Goal: Transaction & Acquisition: Subscribe to service/newsletter

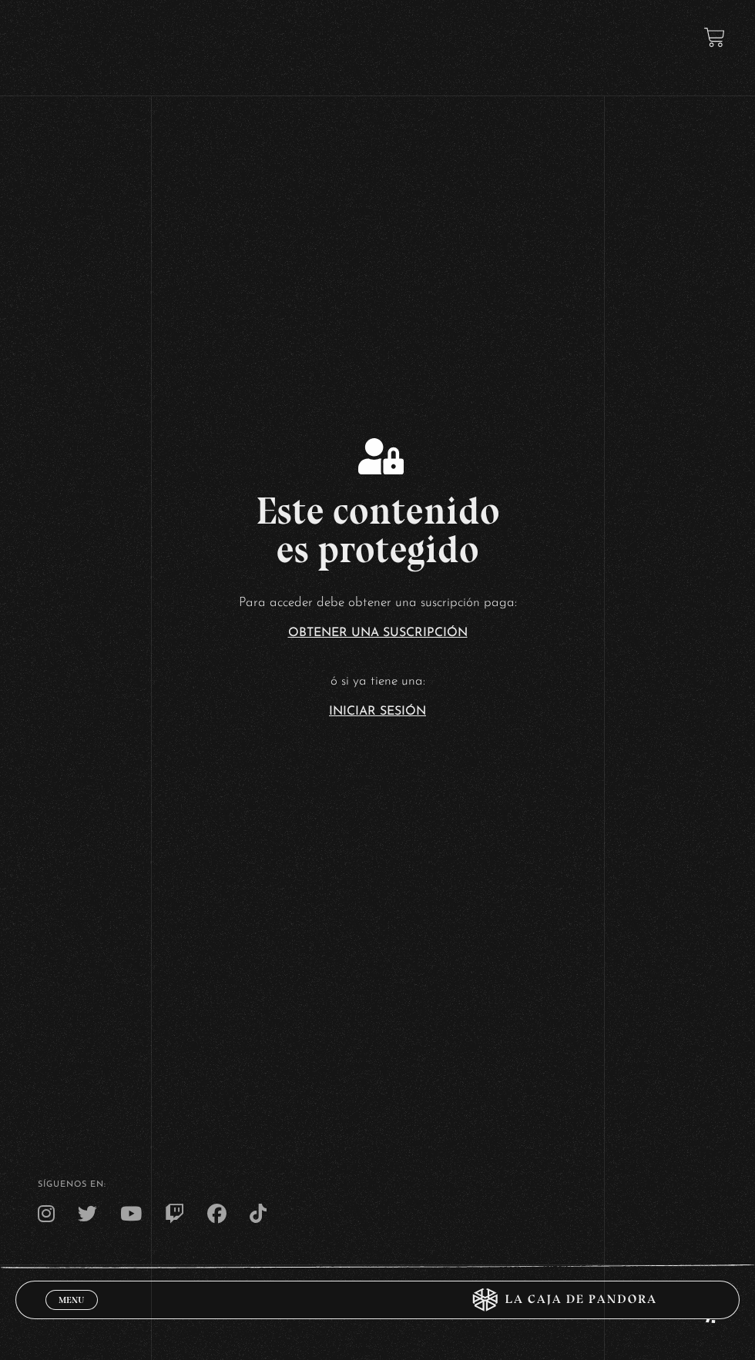
click at [386, 718] on link "Iniciar Sesión" at bounding box center [377, 711] width 97 height 12
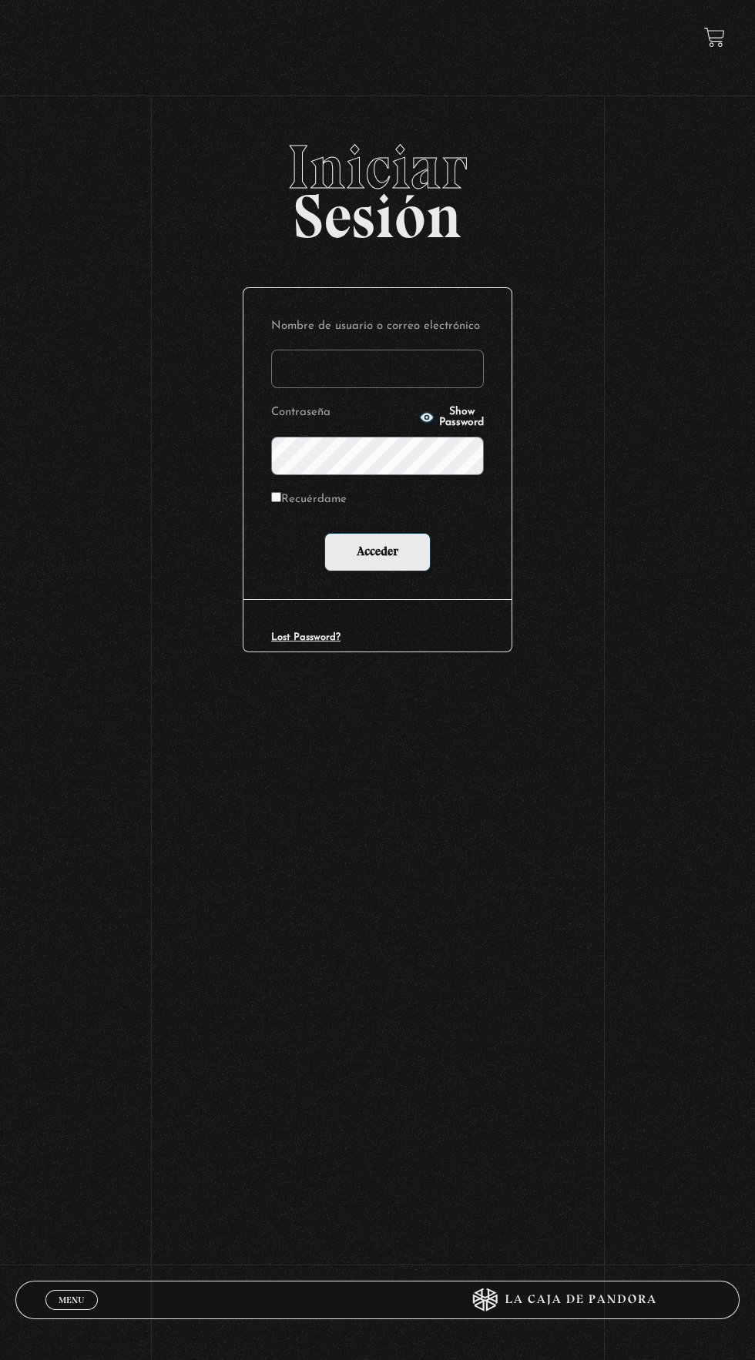
click at [419, 381] on input "Nombre de usuario o correo electrónico" at bounding box center [377, 369] width 212 height 38
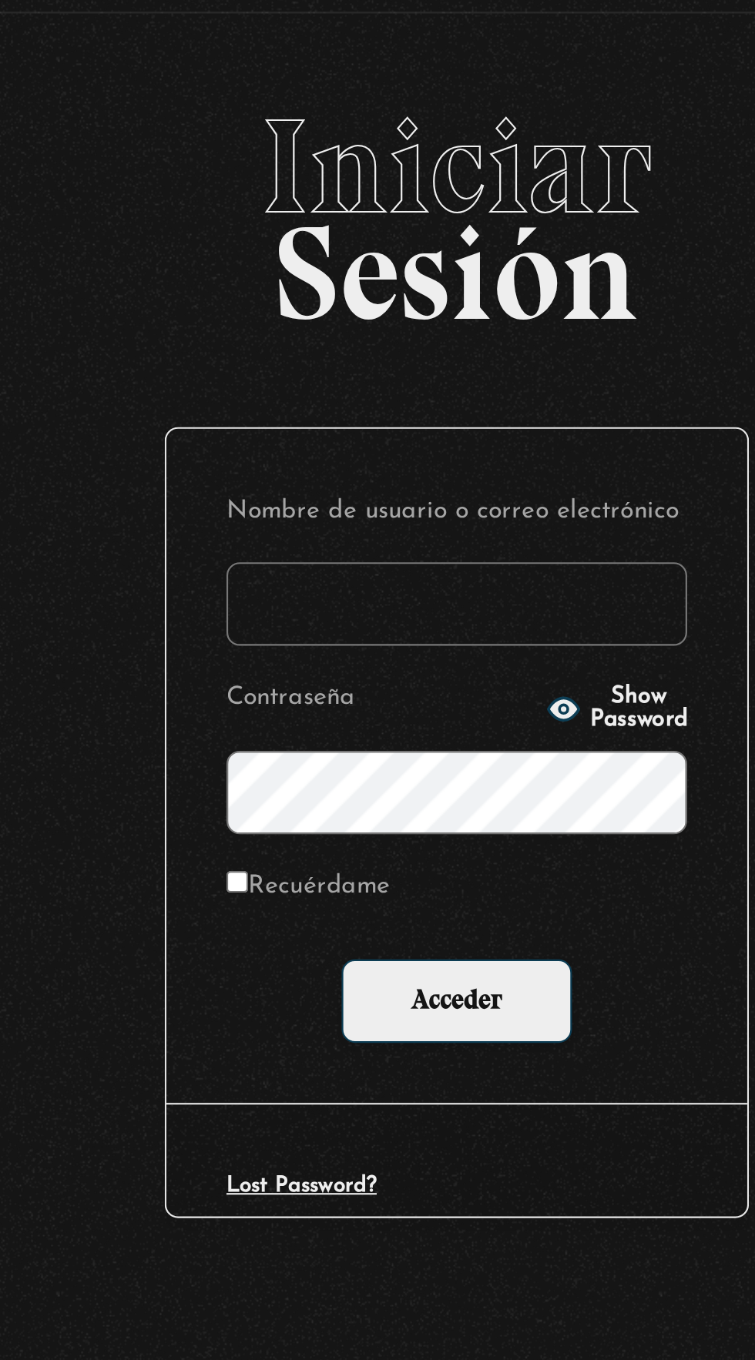
type input "kim.04012013@gmail.com"
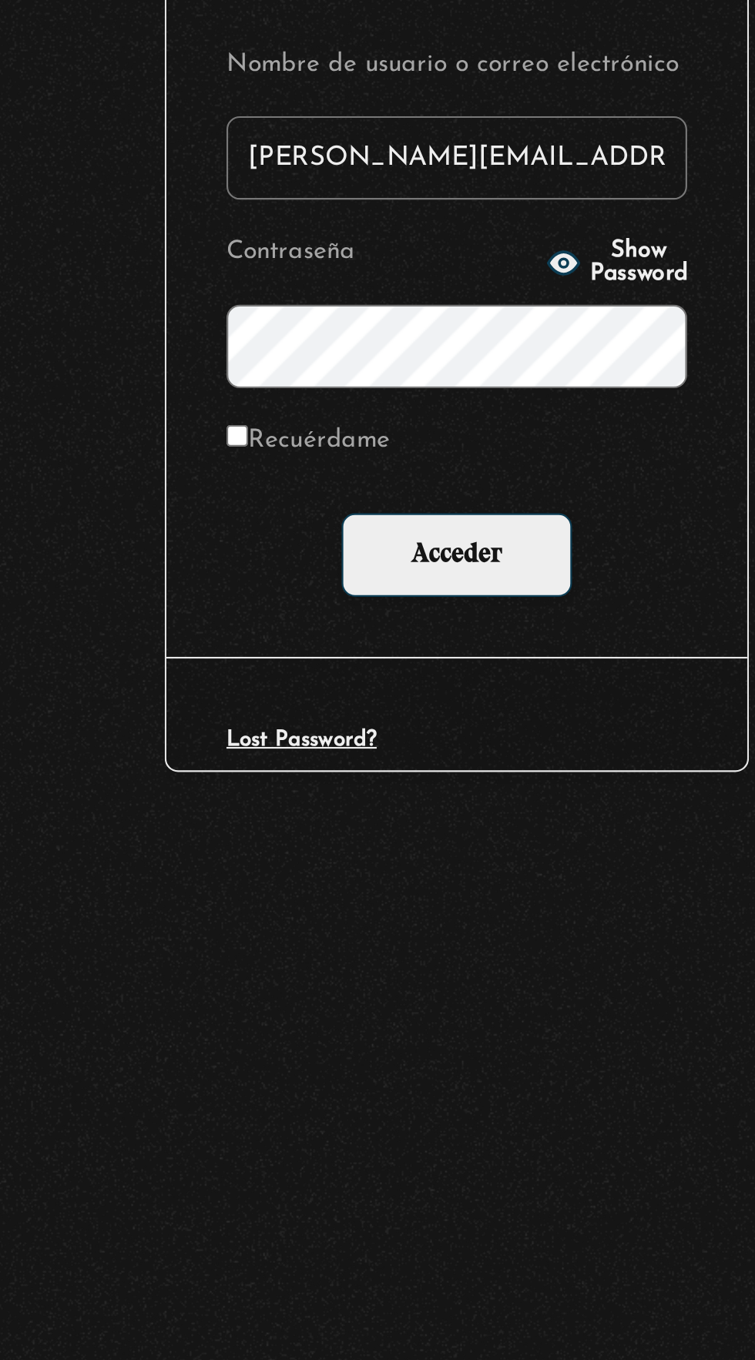
click at [457, 428] on span "Show Password" at bounding box center [461, 418] width 45 height 22
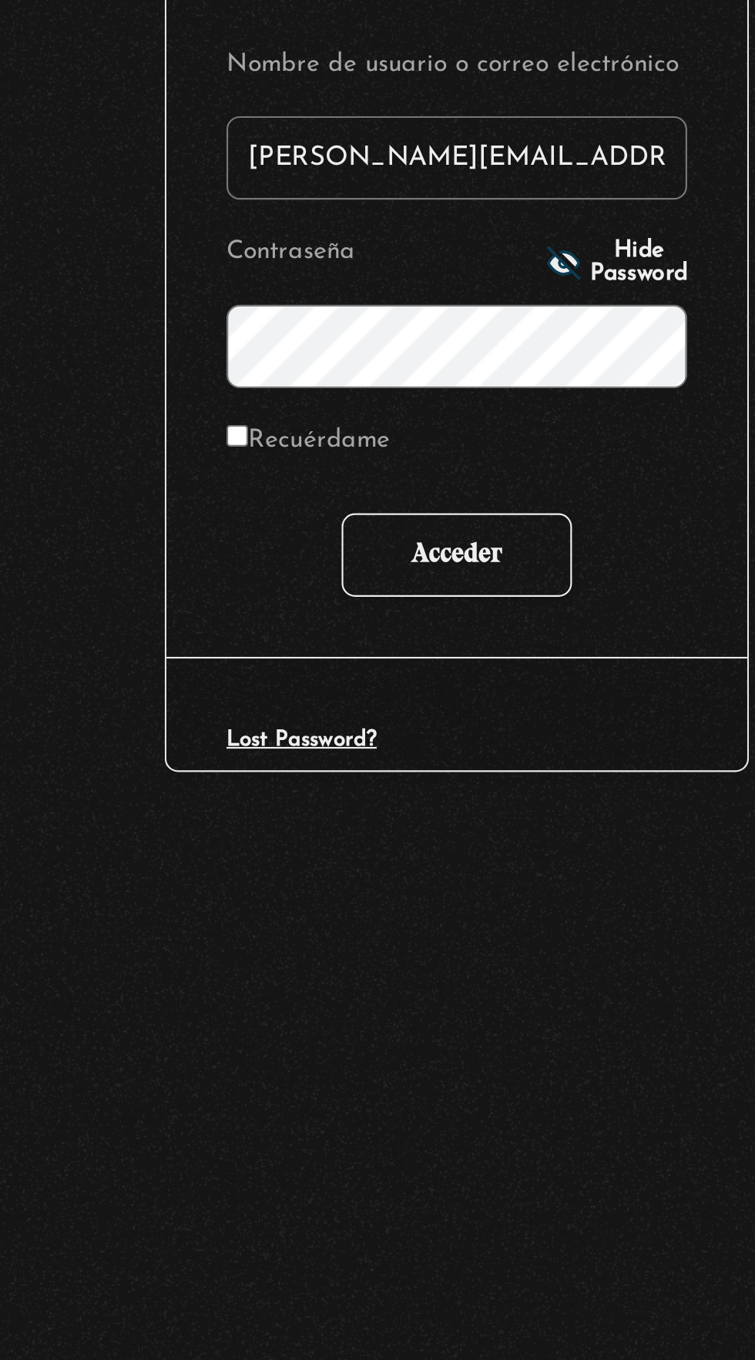
click at [400, 559] on input "Acceder" at bounding box center [377, 552] width 106 height 38
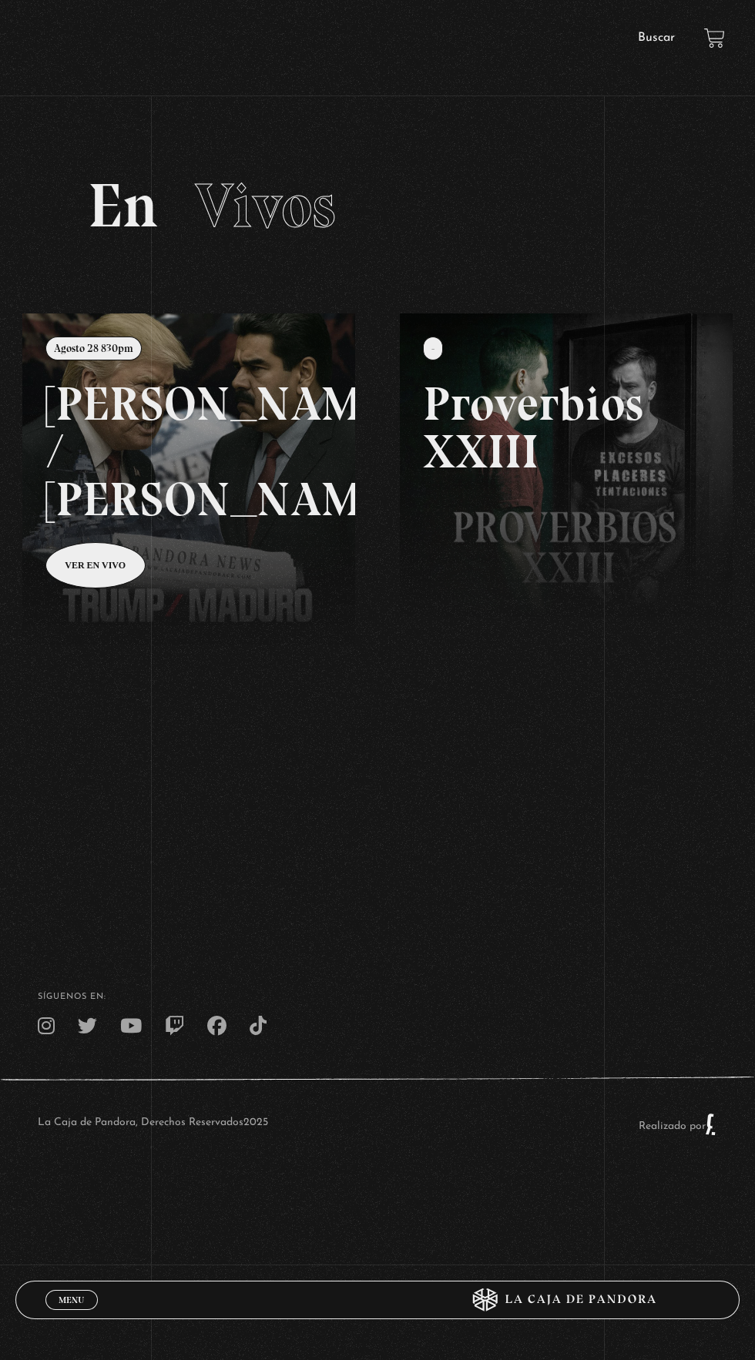
click at [215, 444] on link at bounding box center [399, 993] width 755 height 1360
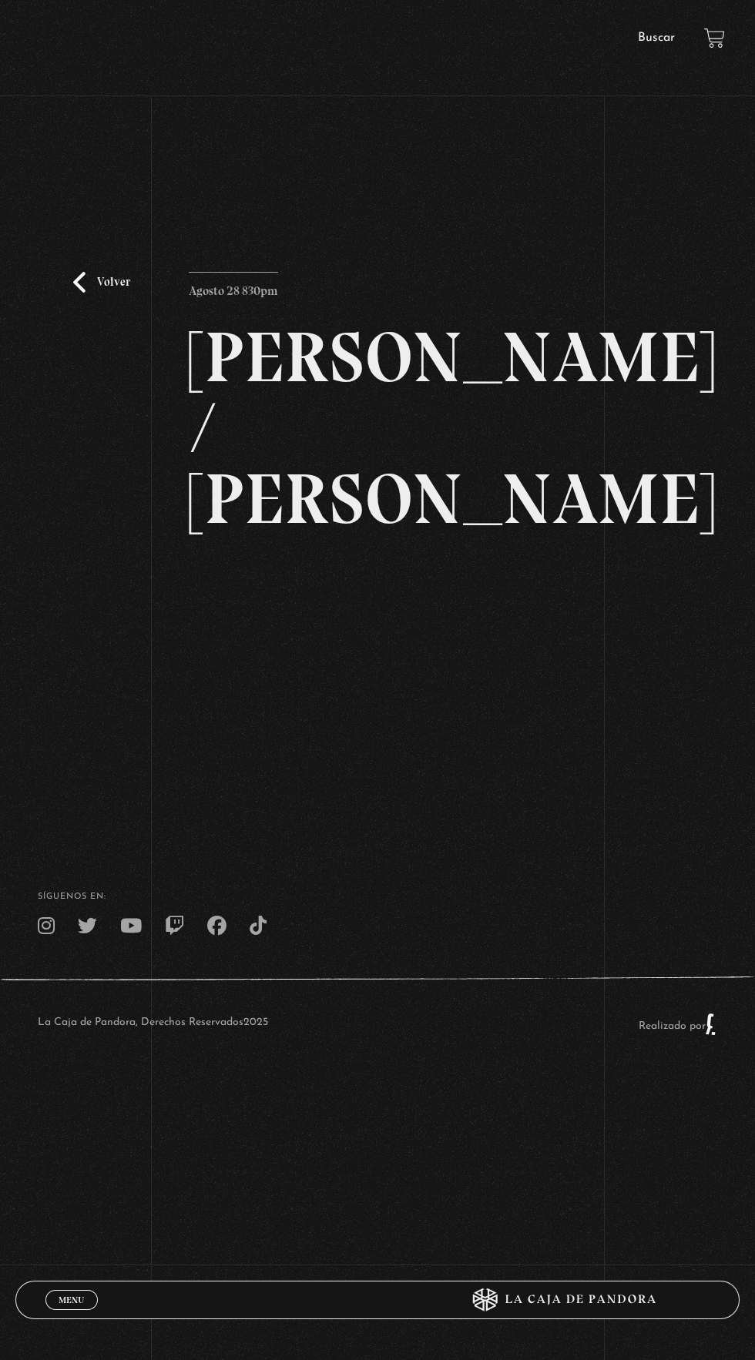
click at [573, 698] on div "Volver Agosto 28 830pm [PERSON_NAME] / [GEOGRAPHIC_DATA]" at bounding box center [377, 468] width 755 height 664
click at [569, 623] on div "Volver Agosto 28 830pm [PERSON_NAME] / [GEOGRAPHIC_DATA]" at bounding box center [377, 468] width 755 height 664
click at [574, 714] on div "Volver Agosto 28 830pm [PERSON_NAME] / [GEOGRAPHIC_DATA]" at bounding box center [377, 468] width 755 height 664
click at [544, 738] on div "Volver Agosto 28 830pm [PERSON_NAME] / [GEOGRAPHIC_DATA]" at bounding box center [377, 536] width 376 height 528
click at [575, 703] on div "Volver Agosto 28 830pm [PERSON_NAME] / [GEOGRAPHIC_DATA]" at bounding box center [377, 468] width 755 height 664
